Goal: Navigation & Orientation: Locate item on page

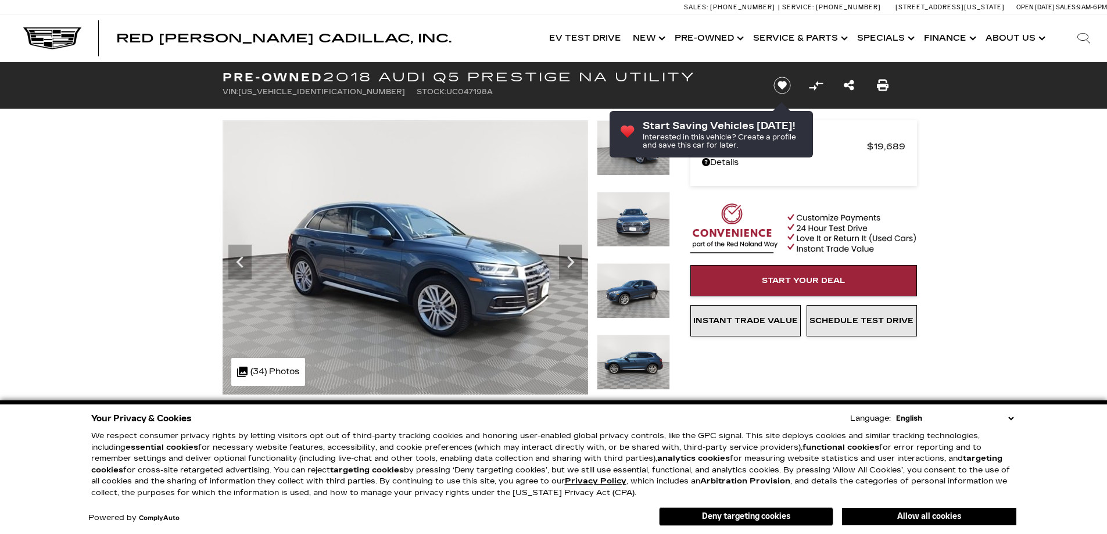
click at [572, 260] on icon "Next" at bounding box center [570, 262] width 7 height 12
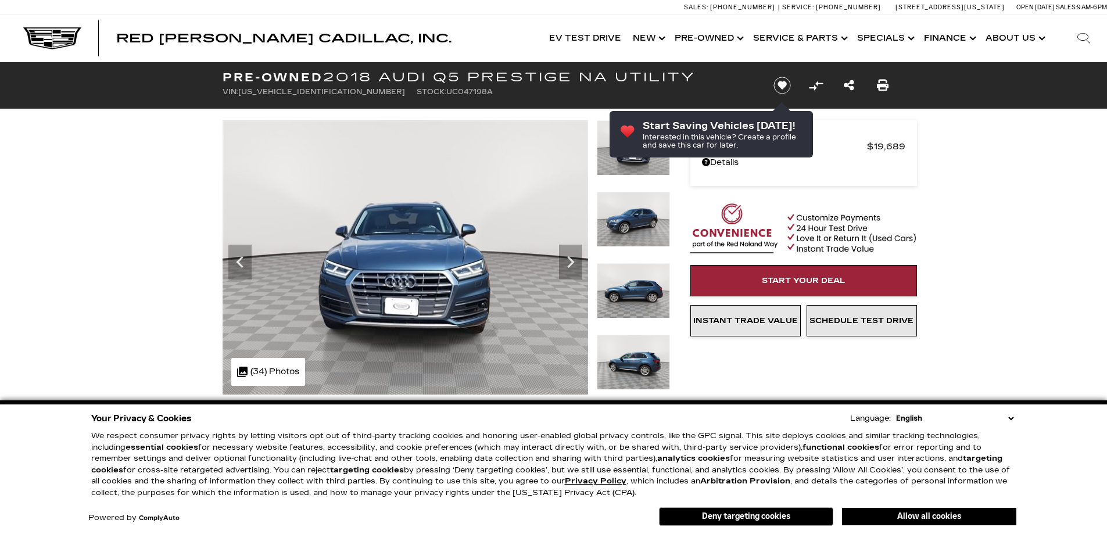
click at [572, 260] on icon "Next" at bounding box center [570, 262] width 7 height 12
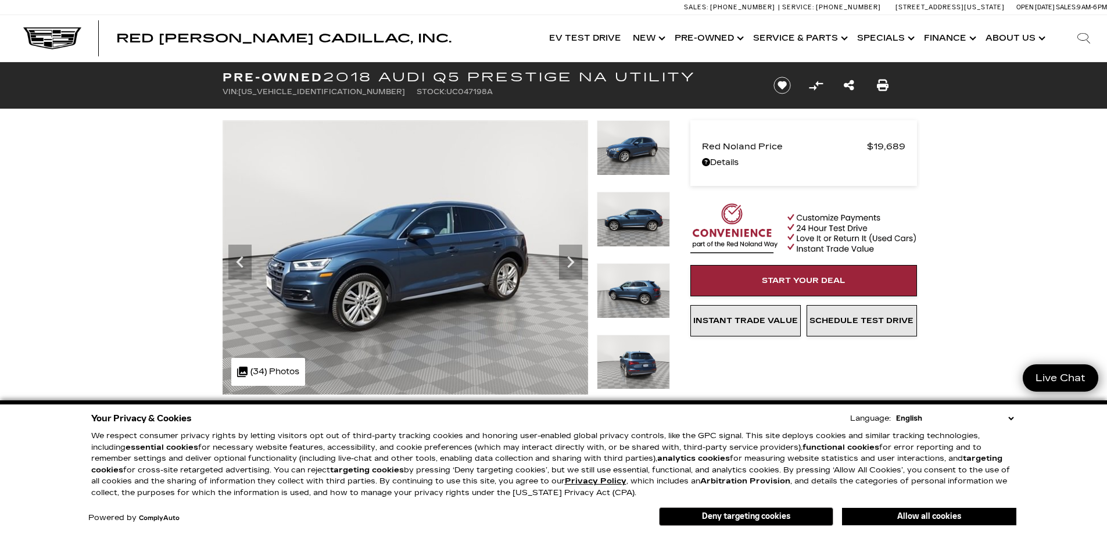
click at [572, 260] on icon "Next" at bounding box center [570, 262] width 7 height 12
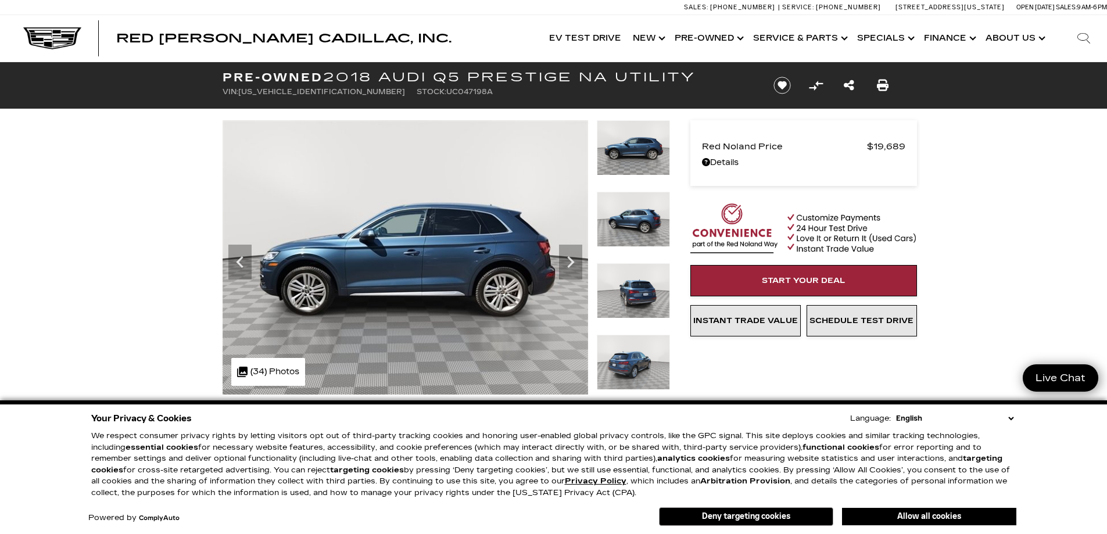
click at [572, 260] on icon "Next" at bounding box center [570, 262] width 7 height 12
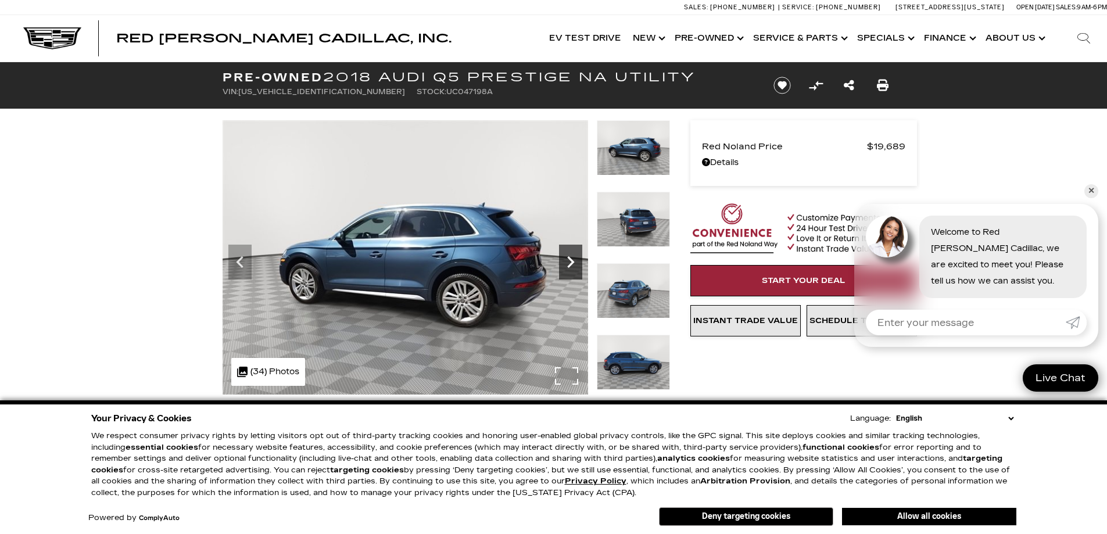
click at [571, 256] on icon "Next" at bounding box center [570, 262] width 23 height 23
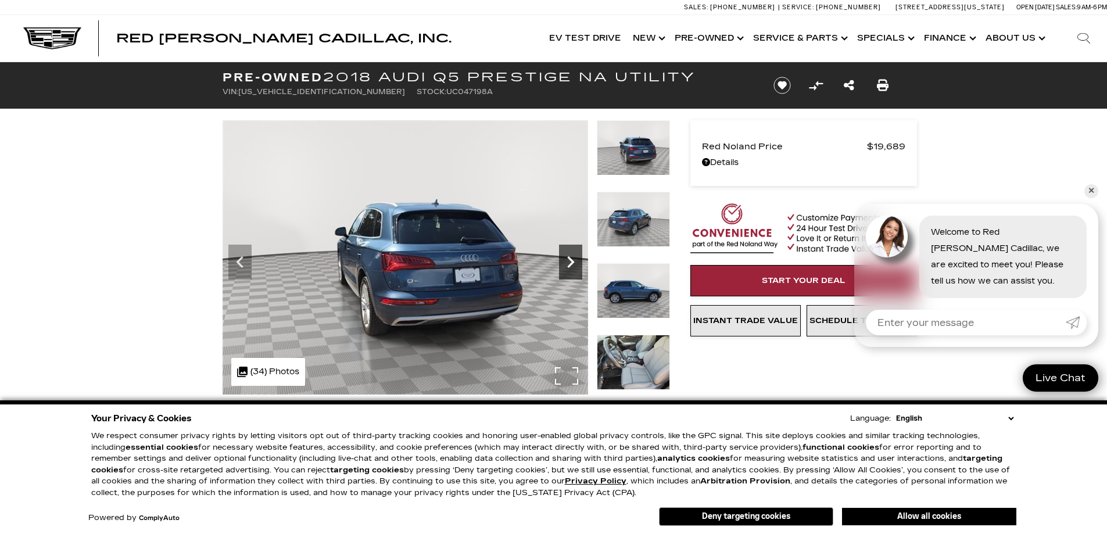
click at [571, 256] on icon "Next" at bounding box center [570, 262] width 23 height 23
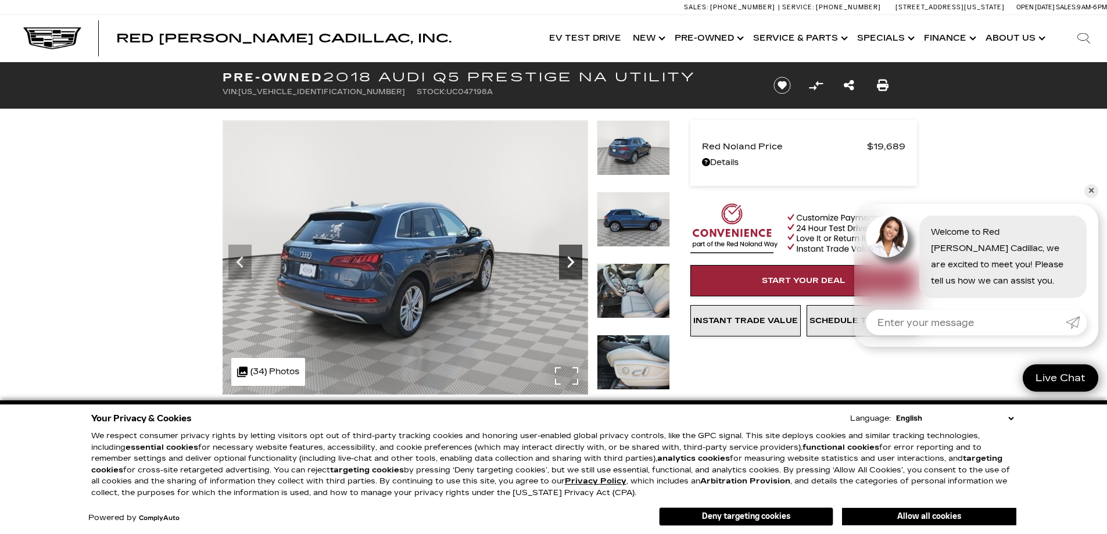
click at [571, 256] on icon "Next" at bounding box center [570, 262] width 23 height 23
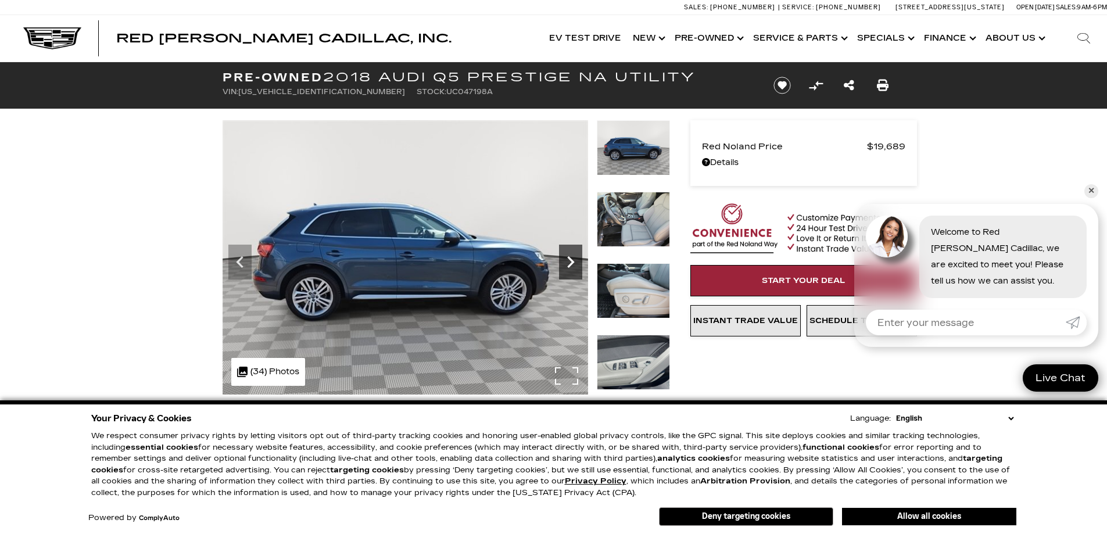
click at [571, 256] on icon "Next" at bounding box center [570, 262] width 23 height 23
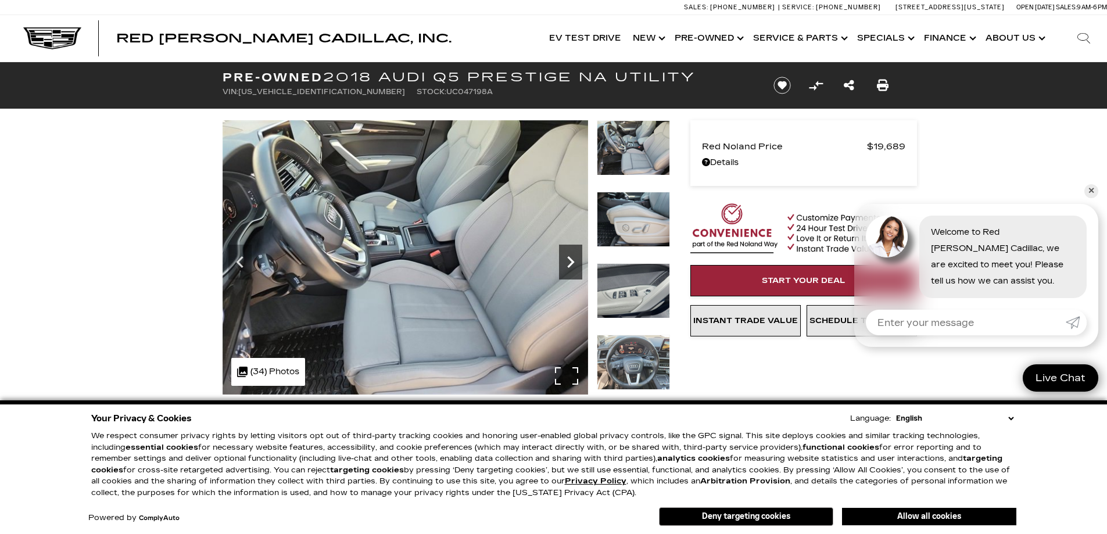
click at [573, 256] on icon "Next" at bounding box center [570, 262] width 23 height 23
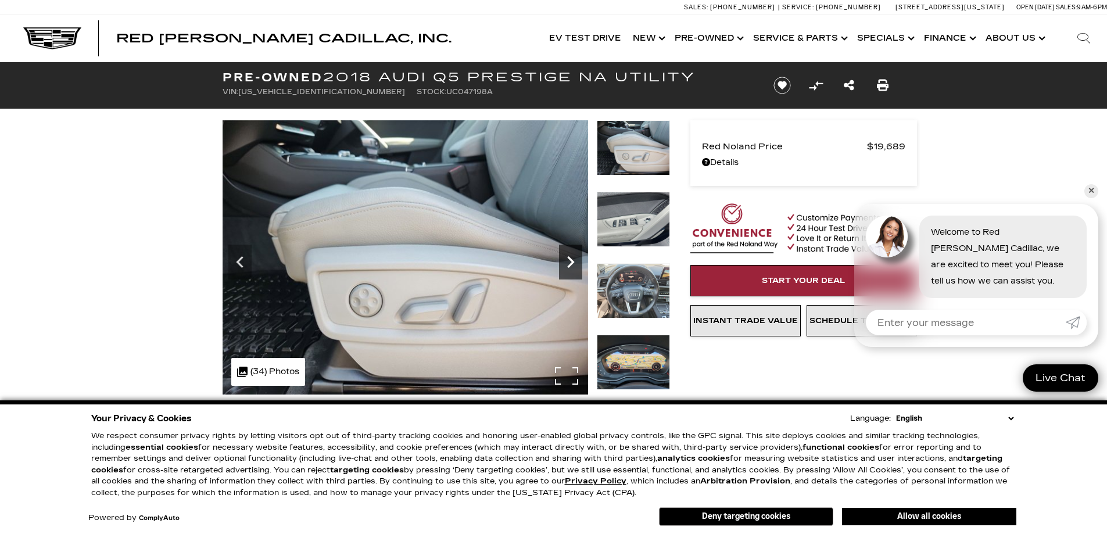
click at [572, 258] on icon "Next" at bounding box center [570, 262] width 23 height 23
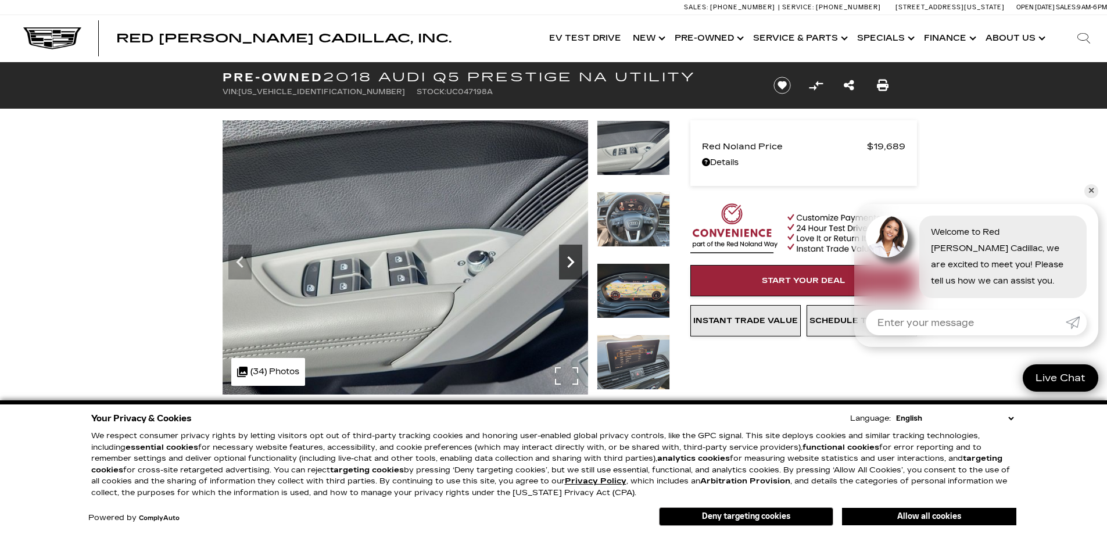
click at [572, 258] on icon "Next" at bounding box center [570, 262] width 23 height 23
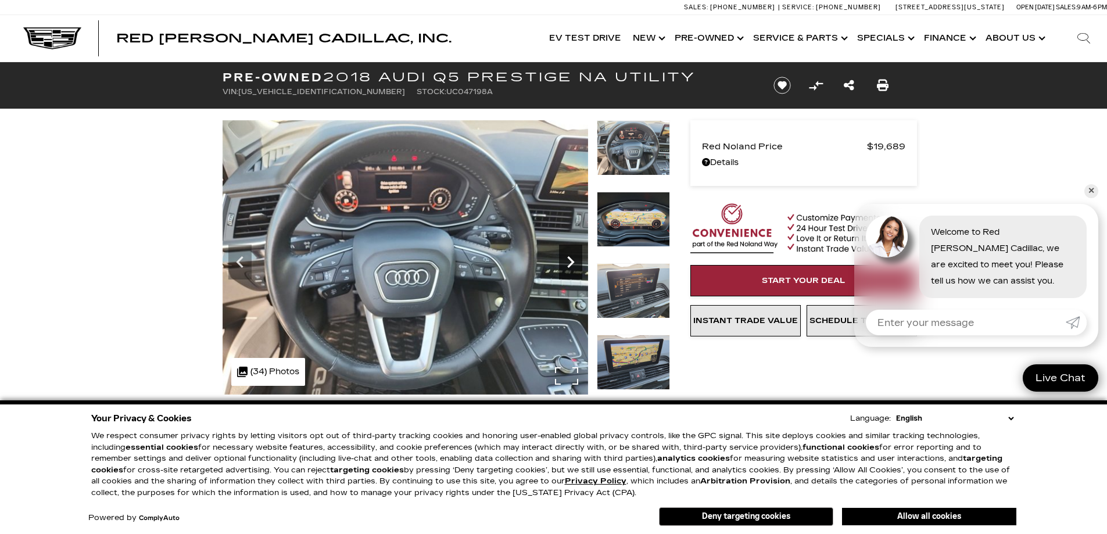
click at [572, 258] on icon "Next" at bounding box center [570, 262] width 23 height 23
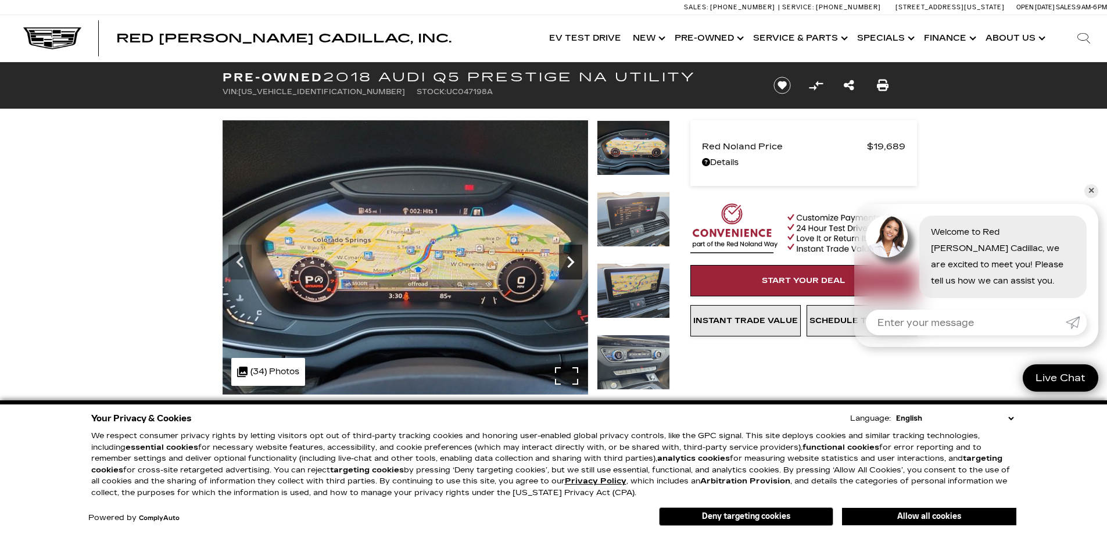
click at [572, 258] on icon "Next" at bounding box center [570, 262] width 23 height 23
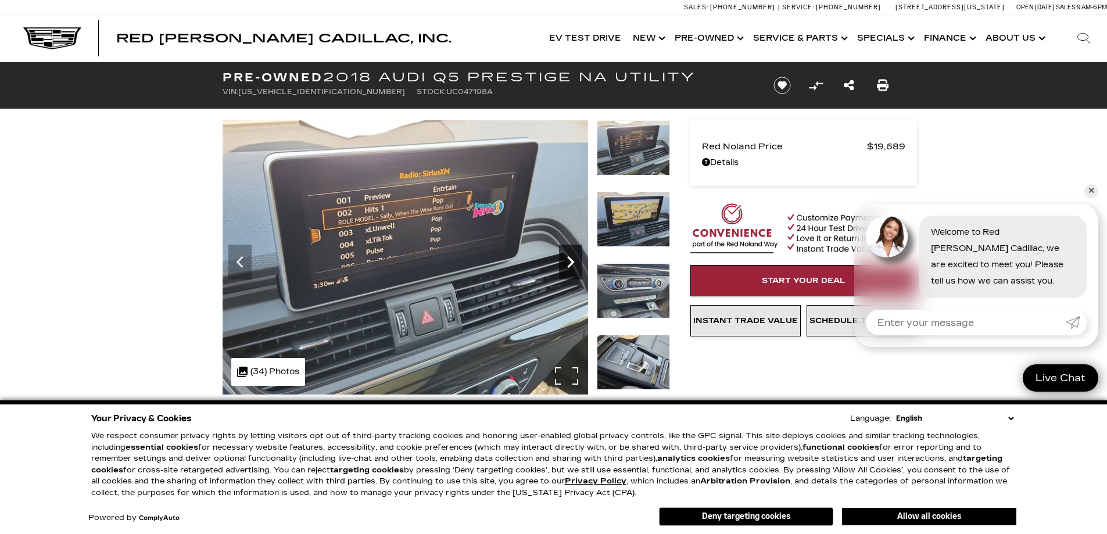
click at [571, 256] on icon "Next" at bounding box center [570, 262] width 23 height 23
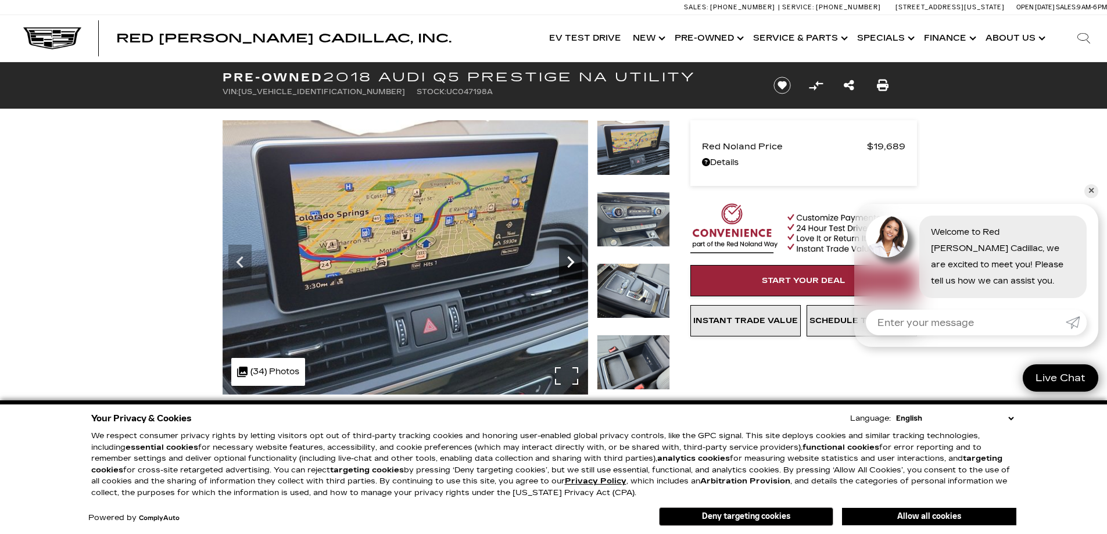
click at [571, 256] on icon "Next" at bounding box center [570, 262] width 23 height 23
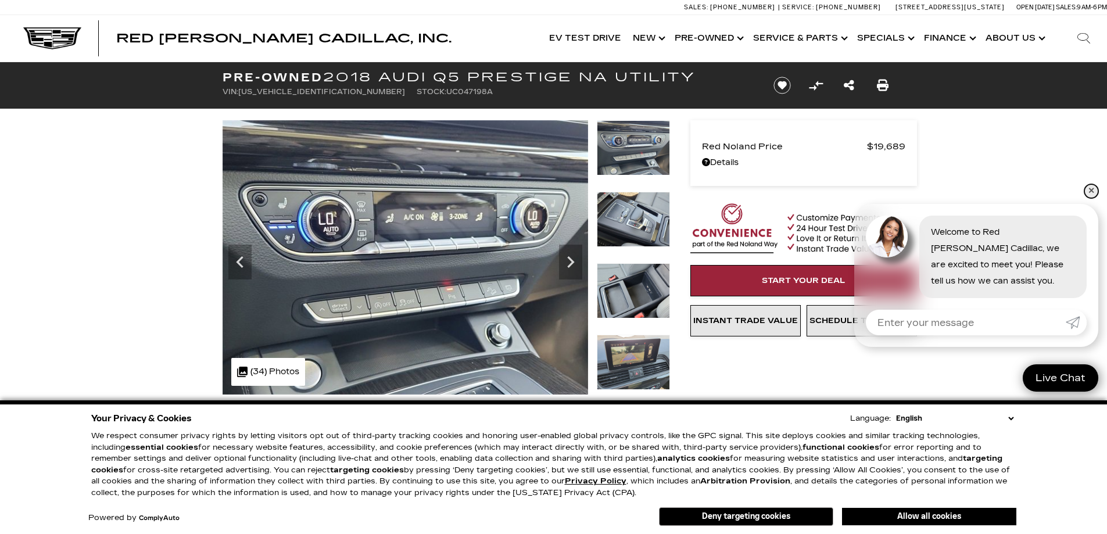
click at [1091, 187] on link "✕" at bounding box center [1092, 191] width 14 height 14
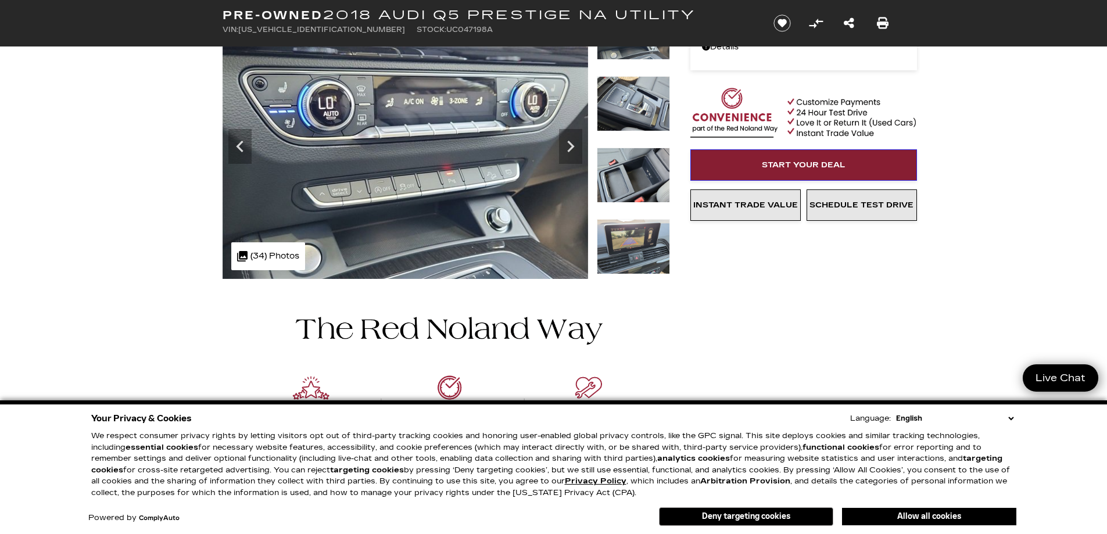
scroll to position [116, 0]
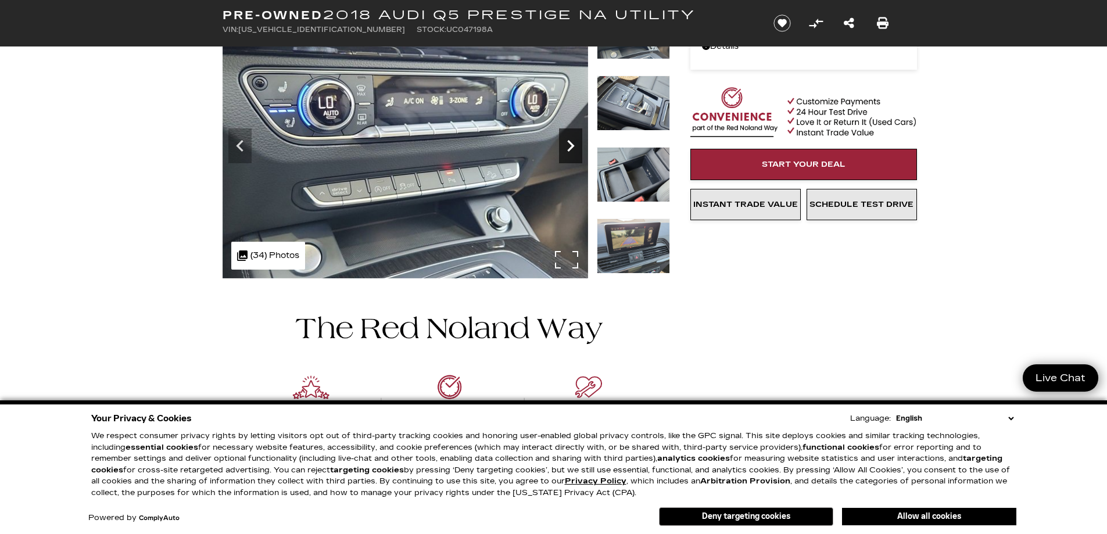
click at [569, 138] on icon "Next" at bounding box center [570, 145] width 23 height 23
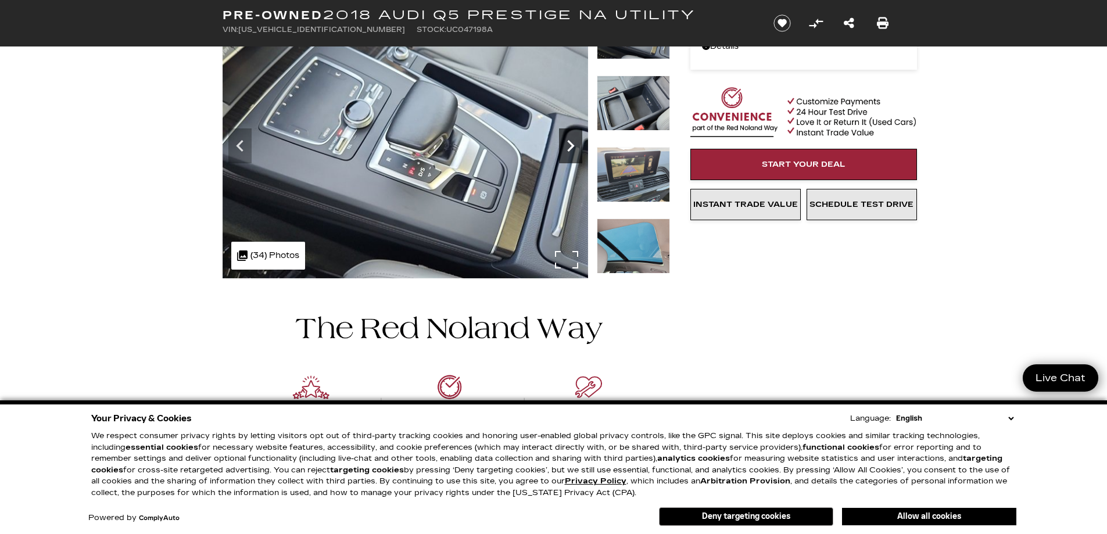
click at [565, 142] on icon "Next" at bounding box center [570, 145] width 23 height 23
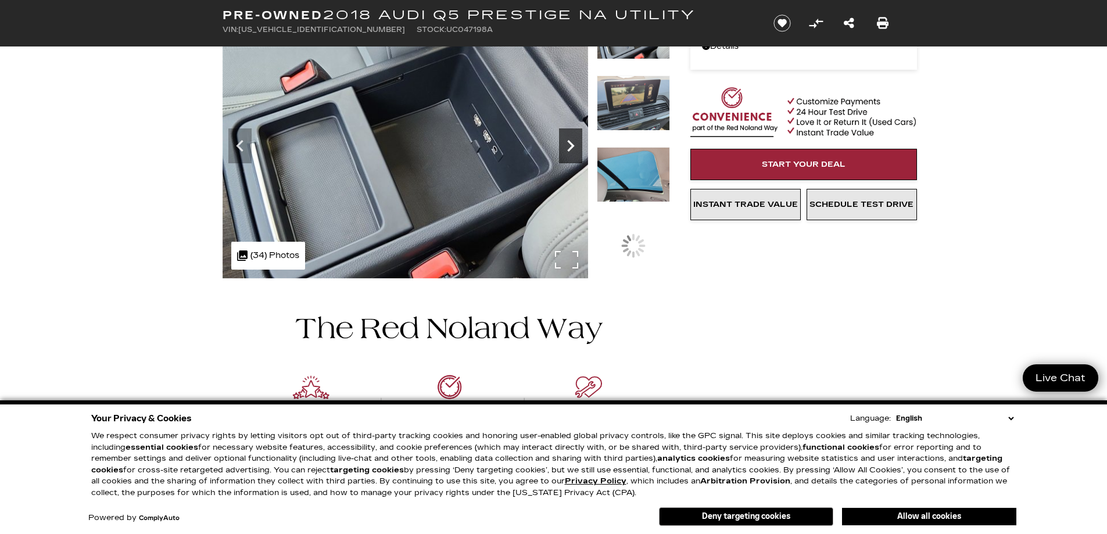
click at [565, 142] on icon "Next" at bounding box center [570, 145] width 23 height 23
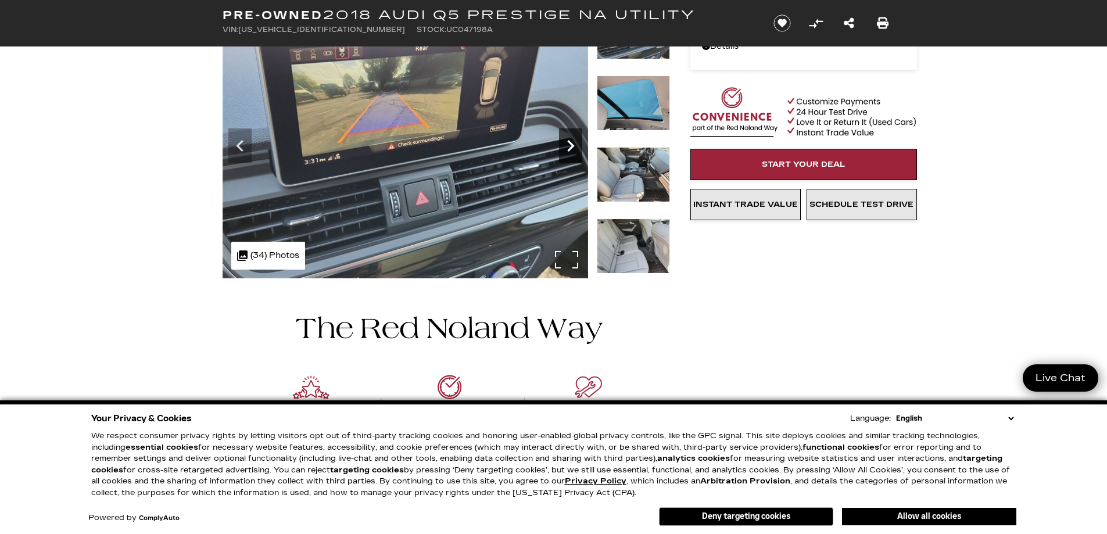
click at [565, 142] on icon "Next" at bounding box center [570, 145] width 23 height 23
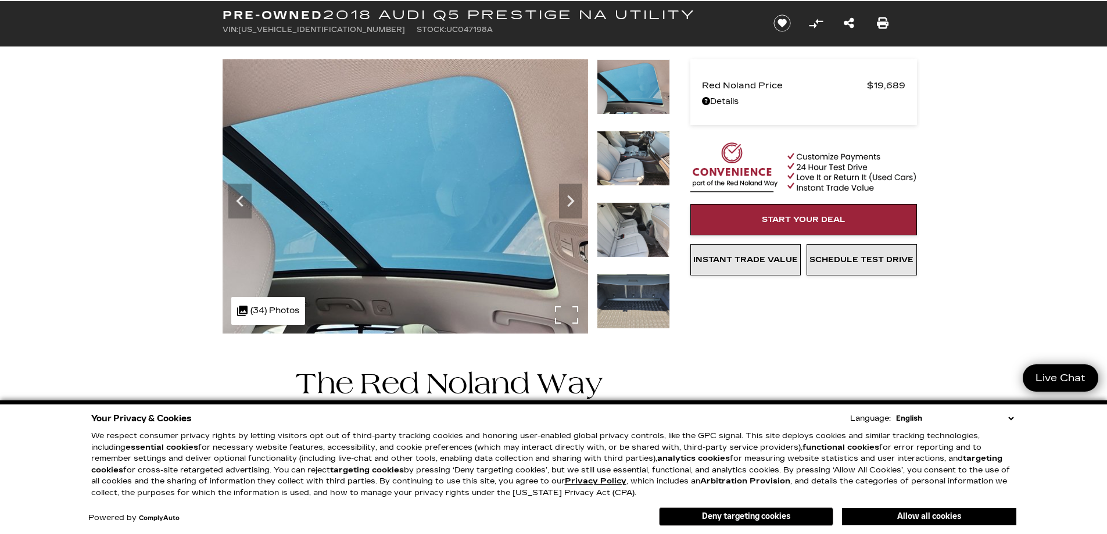
scroll to position [0, 0]
